Goal: Register for event/course

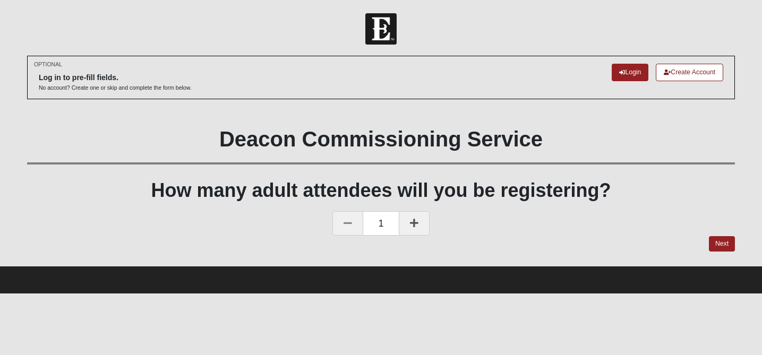
click at [414, 221] on icon at bounding box center [414, 223] width 9 height 10
click at [720, 244] on link "Next" at bounding box center [722, 243] width 26 height 15
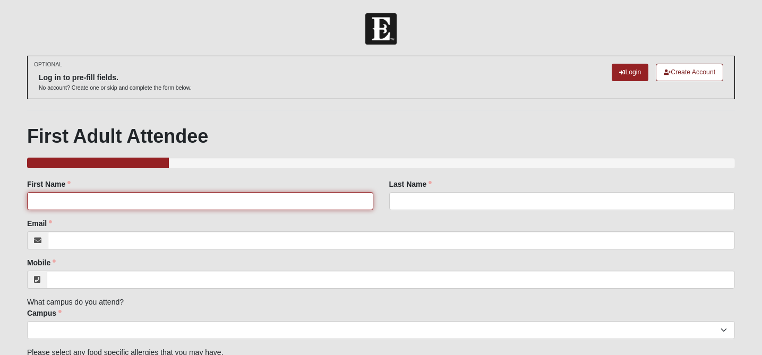
click at [173, 202] on input "First Name" at bounding box center [200, 201] width 346 height 18
type input "[PERSON_NAME]"
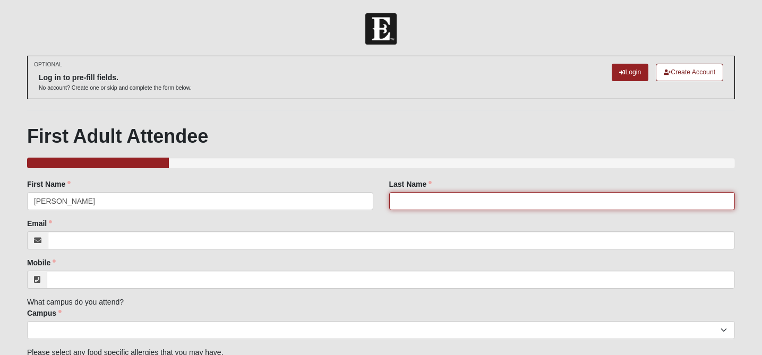
type input "[PERSON_NAME]"
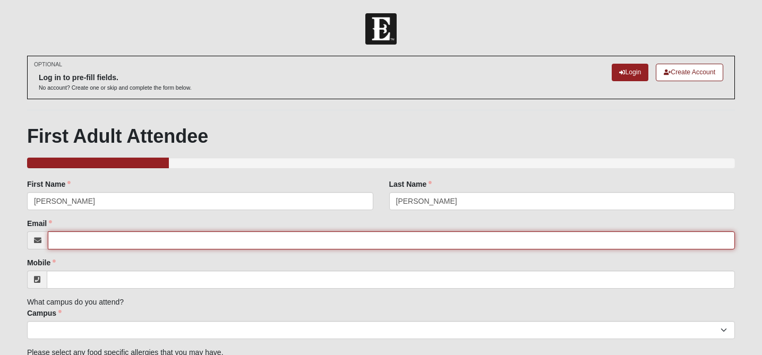
type input "[EMAIL_ADDRESS][DOMAIN_NAME]"
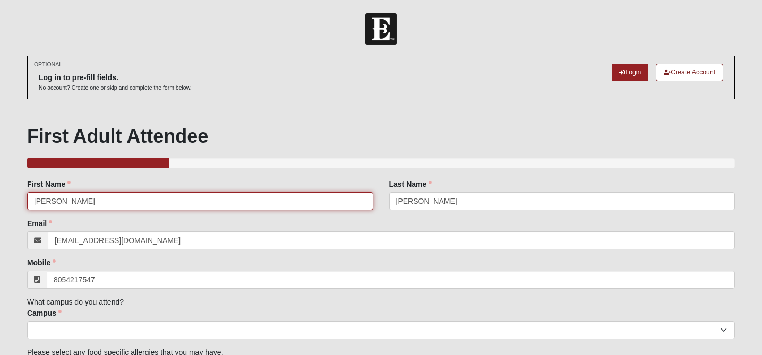
type input "[PHONE_NUMBER]"
type input "W"
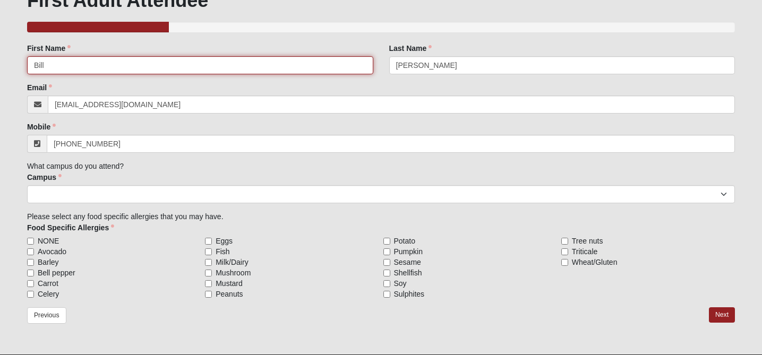
scroll to position [137, 0]
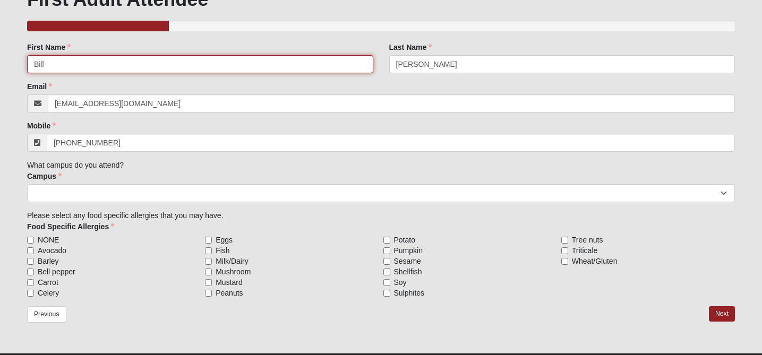
type input "Bill"
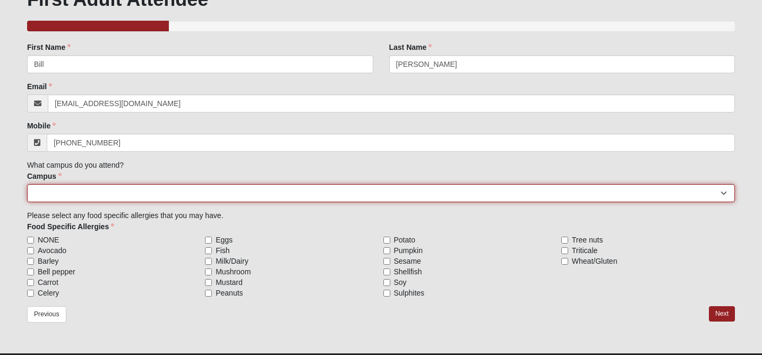
click at [70, 193] on select "[GEOGRAPHIC_DATA] [GEOGRAPHIC_DATA] (Coming Soon) Eleven22 Online [PERSON_NAME]…" at bounding box center [381, 193] width 708 height 18
select select "15"
click at [27, 184] on select "[GEOGRAPHIC_DATA] [GEOGRAPHIC_DATA] (Coming Soon) Eleven22 Online [PERSON_NAME]…" at bounding box center [381, 193] width 708 height 18
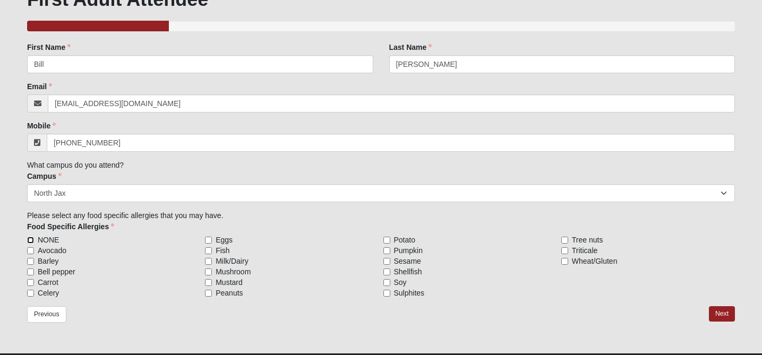
click at [31, 241] on input "NONE" at bounding box center [30, 240] width 7 height 7
checkbox input "true"
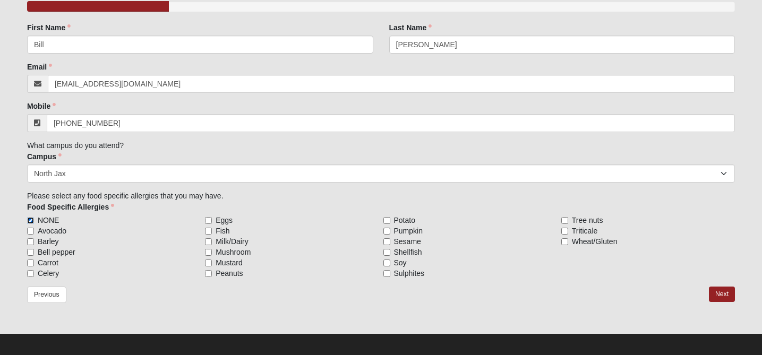
scroll to position [163, 0]
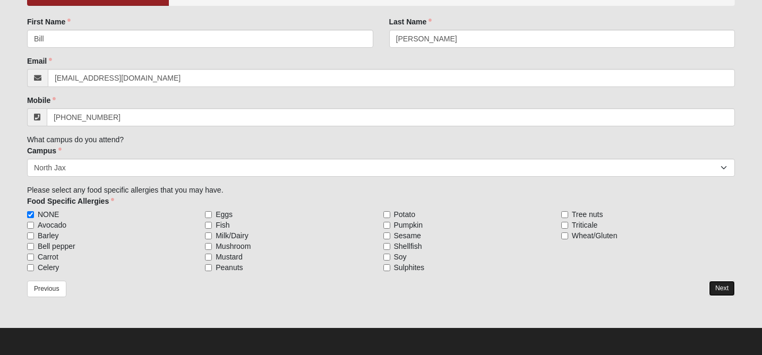
click at [721, 286] on link "Next" at bounding box center [722, 288] width 26 height 15
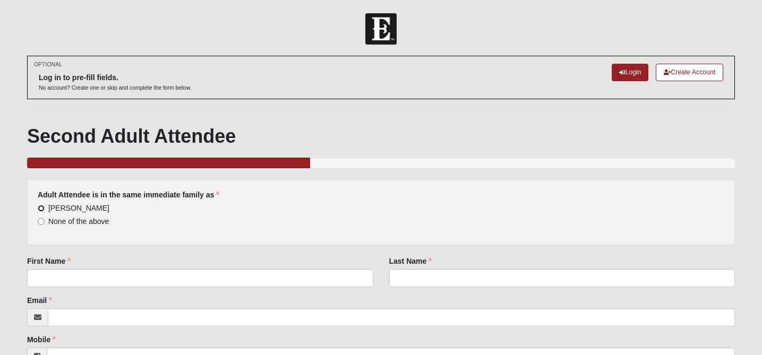
click at [42, 208] on input "[PERSON_NAME]" at bounding box center [41, 208] width 7 height 7
radio input "true"
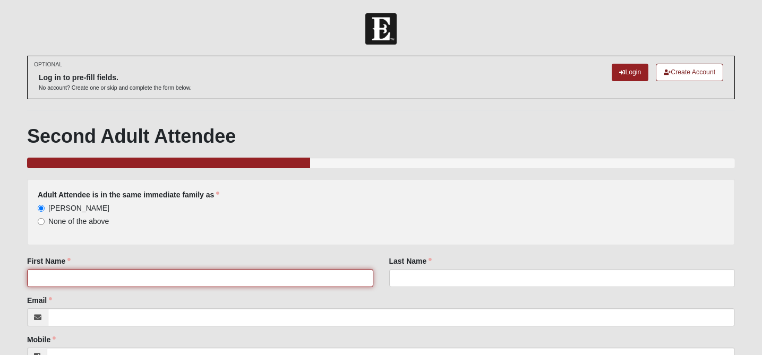
click at [61, 275] on input "First Name" at bounding box center [200, 278] width 346 height 18
type input "[PERSON_NAME]"
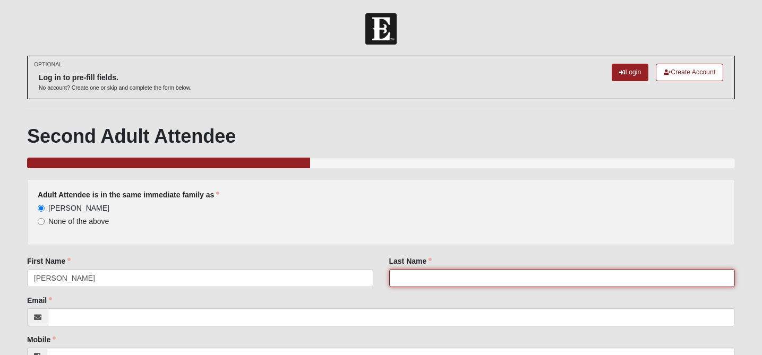
click at [397, 275] on input "Last Name" at bounding box center [562, 278] width 346 height 18
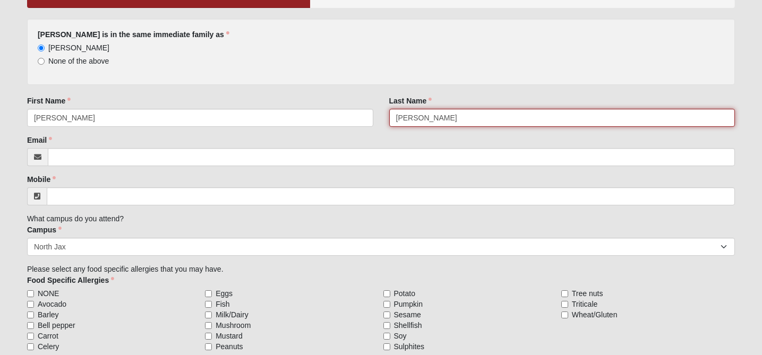
scroll to position [161, 0]
type input "[PERSON_NAME]"
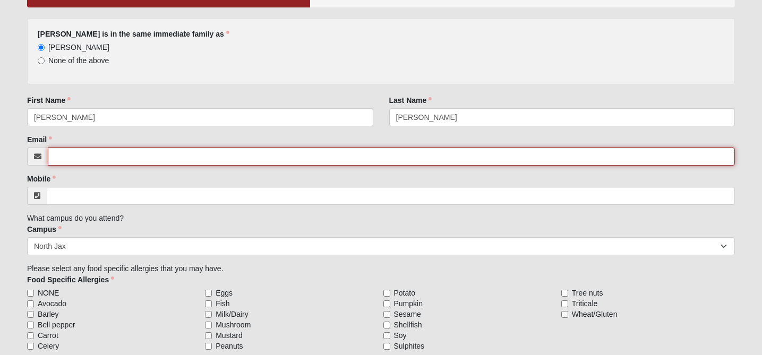
click at [173, 160] on input "Email" at bounding box center [391, 157] width 687 height 18
type input "[EMAIL_ADDRESS][DOMAIN_NAME]"
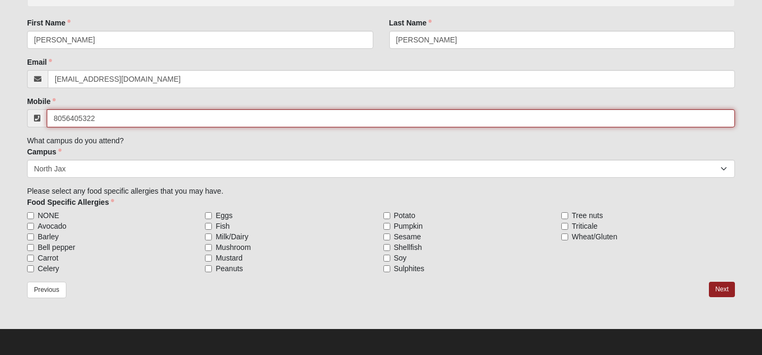
scroll to position [240, 0]
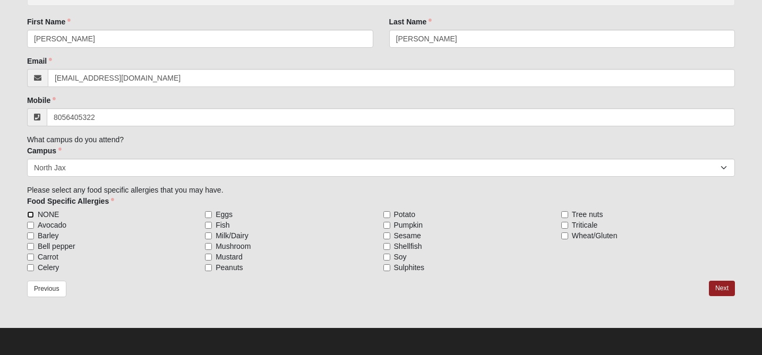
type input "[PHONE_NUMBER]"
click at [31, 215] on input "NONE" at bounding box center [30, 214] width 7 height 7
checkbox input "true"
click at [716, 292] on link "Next" at bounding box center [722, 288] width 26 height 15
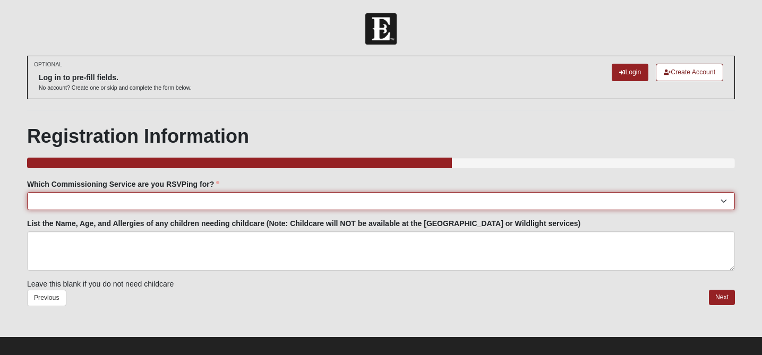
click at [89, 203] on select "[GEOGRAPHIC_DATA]: [DATE] 6:00pm | [GEOGRAPHIC_DATA] ([STREET_ADDRESS]) [GEOGRA…" at bounding box center [381, 201] width 708 height 18
select select "North Jax: [DATE] 6:00pm | [GEOGRAPHIC_DATA]"
click at [27, 192] on select "[GEOGRAPHIC_DATA]: [DATE] 6:00pm | [GEOGRAPHIC_DATA] ([STREET_ADDRESS]) [GEOGRA…" at bounding box center [381, 201] width 708 height 18
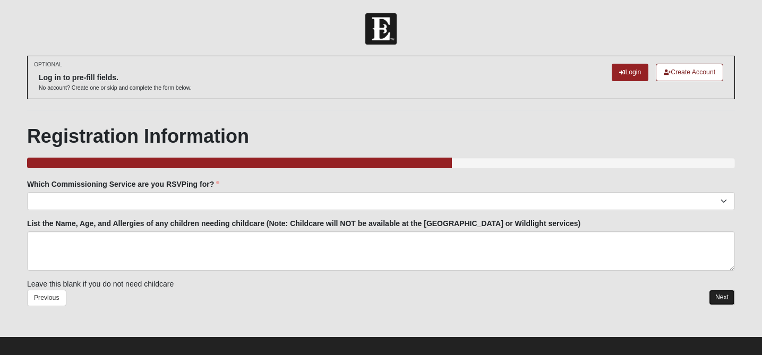
click at [727, 299] on link "Next" at bounding box center [722, 297] width 26 height 15
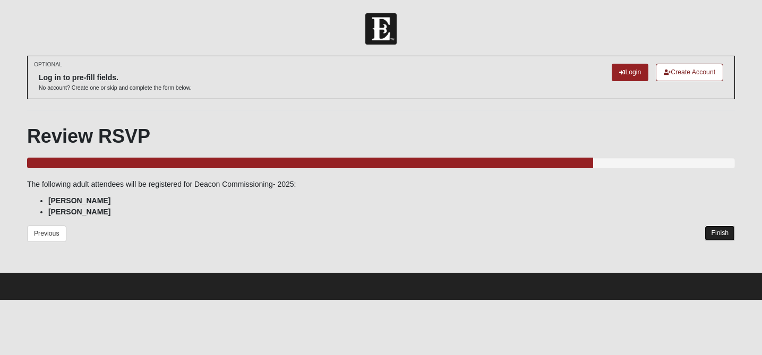
click at [719, 231] on link "Finish" at bounding box center [720, 233] width 30 height 15
